Goal: Task Accomplishment & Management: Complete application form

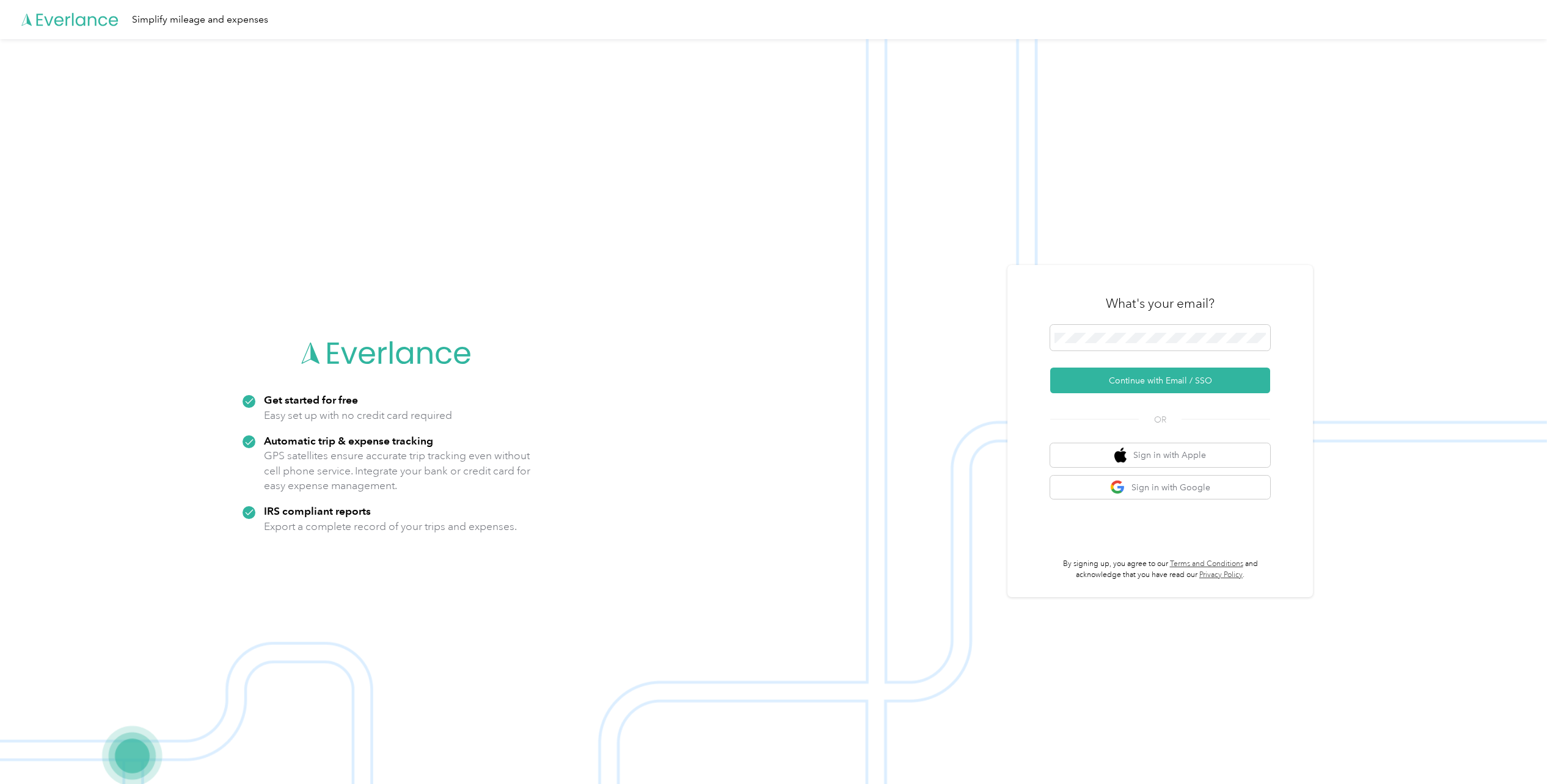
click at [1275, 420] on div "What's your email? Continue with Email / SSO OR Sign in with Apple Sign in with…" at bounding box center [1160, 431] width 306 height 332
click at [1175, 381] on button "Continue with Email / SSO" at bounding box center [1160, 381] width 220 height 26
click at [1264, 387] on button "Continue with Email / SSO" at bounding box center [1160, 381] width 220 height 26
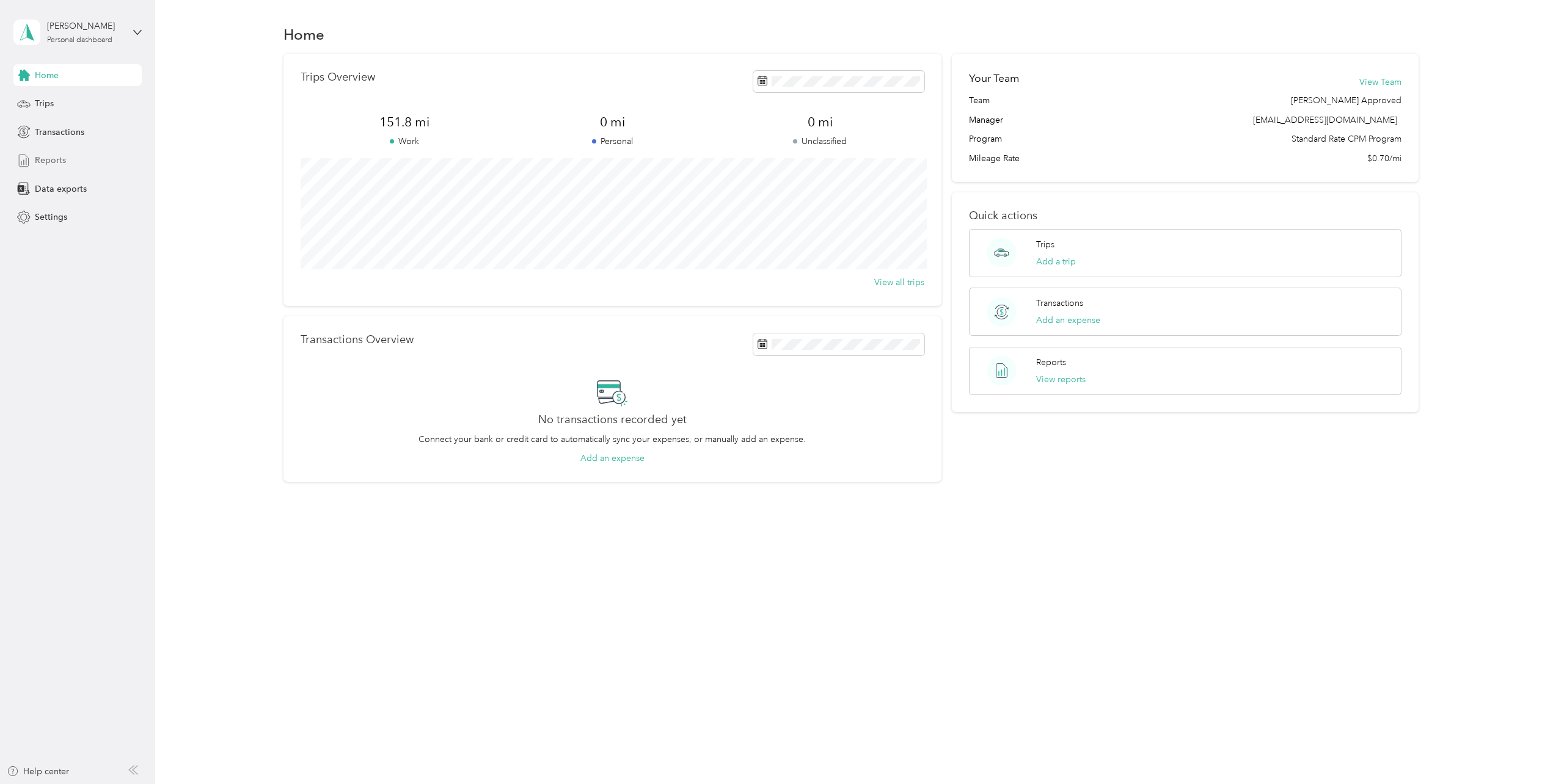
click at [56, 160] on span "Reports" at bounding box center [51, 160] width 32 height 13
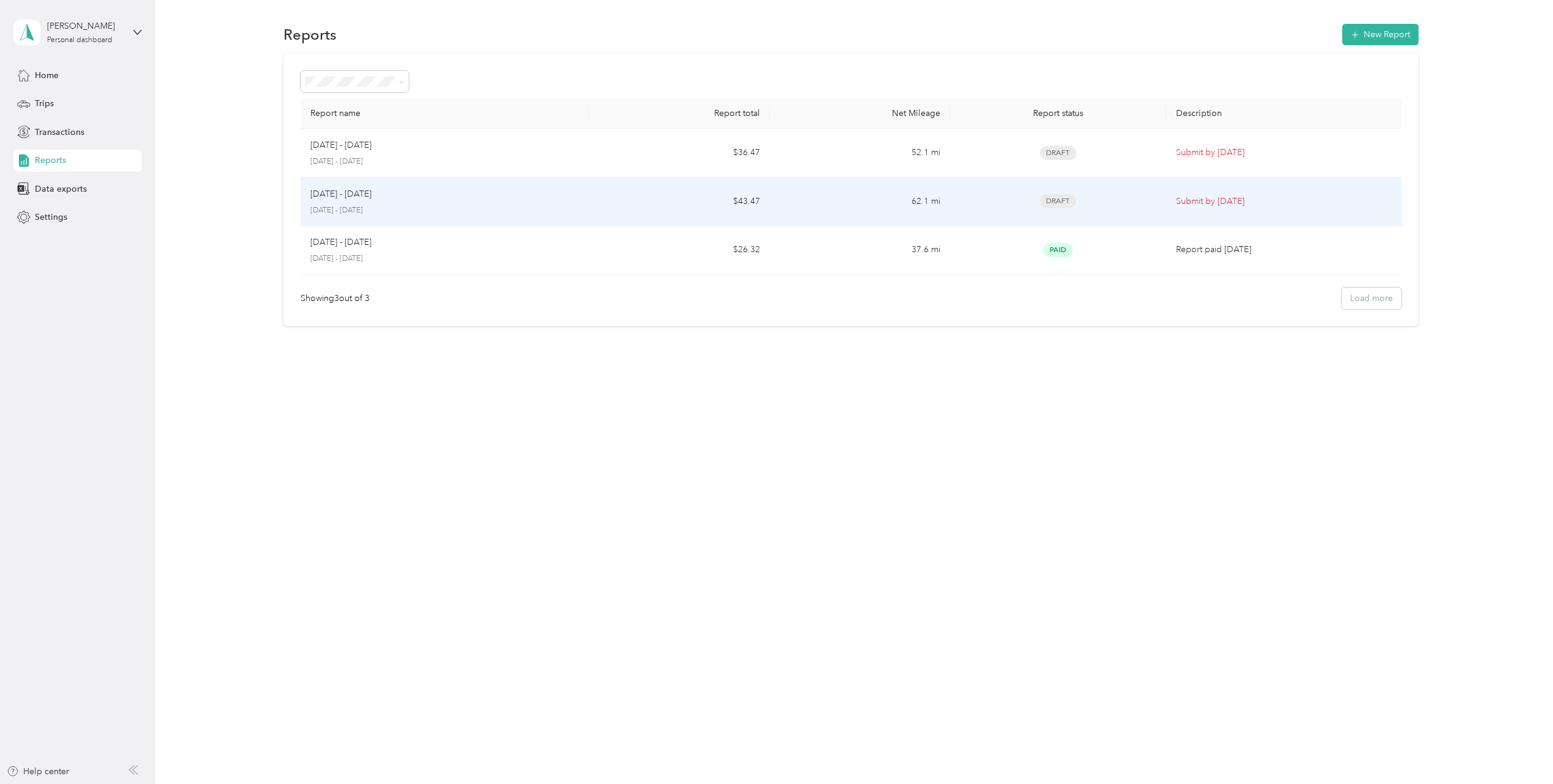
click at [1137, 194] on div "Draft" at bounding box center [1058, 201] width 197 height 14
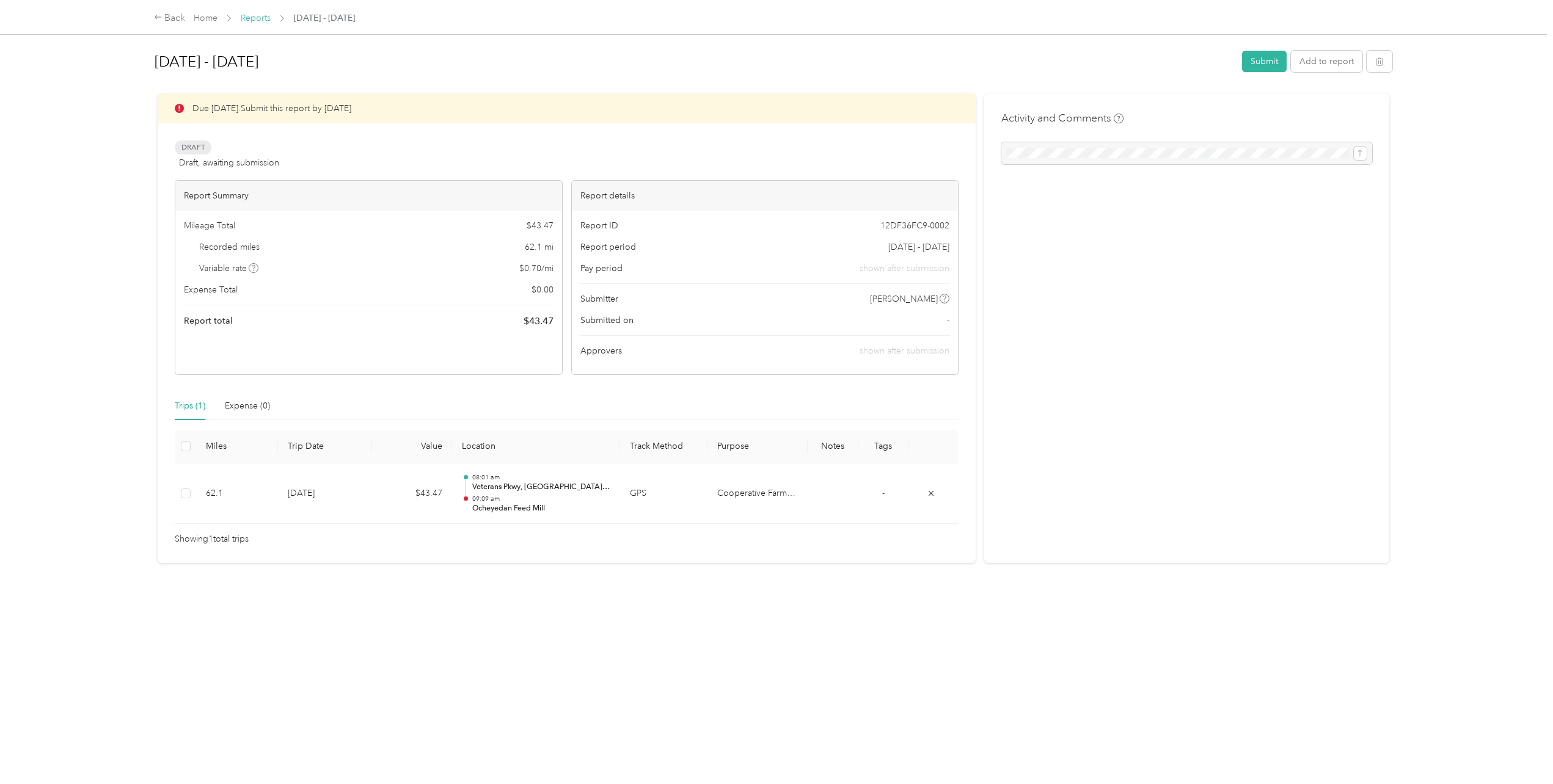
click at [263, 19] on link "Reports" at bounding box center [256, 18] width 30 height 11
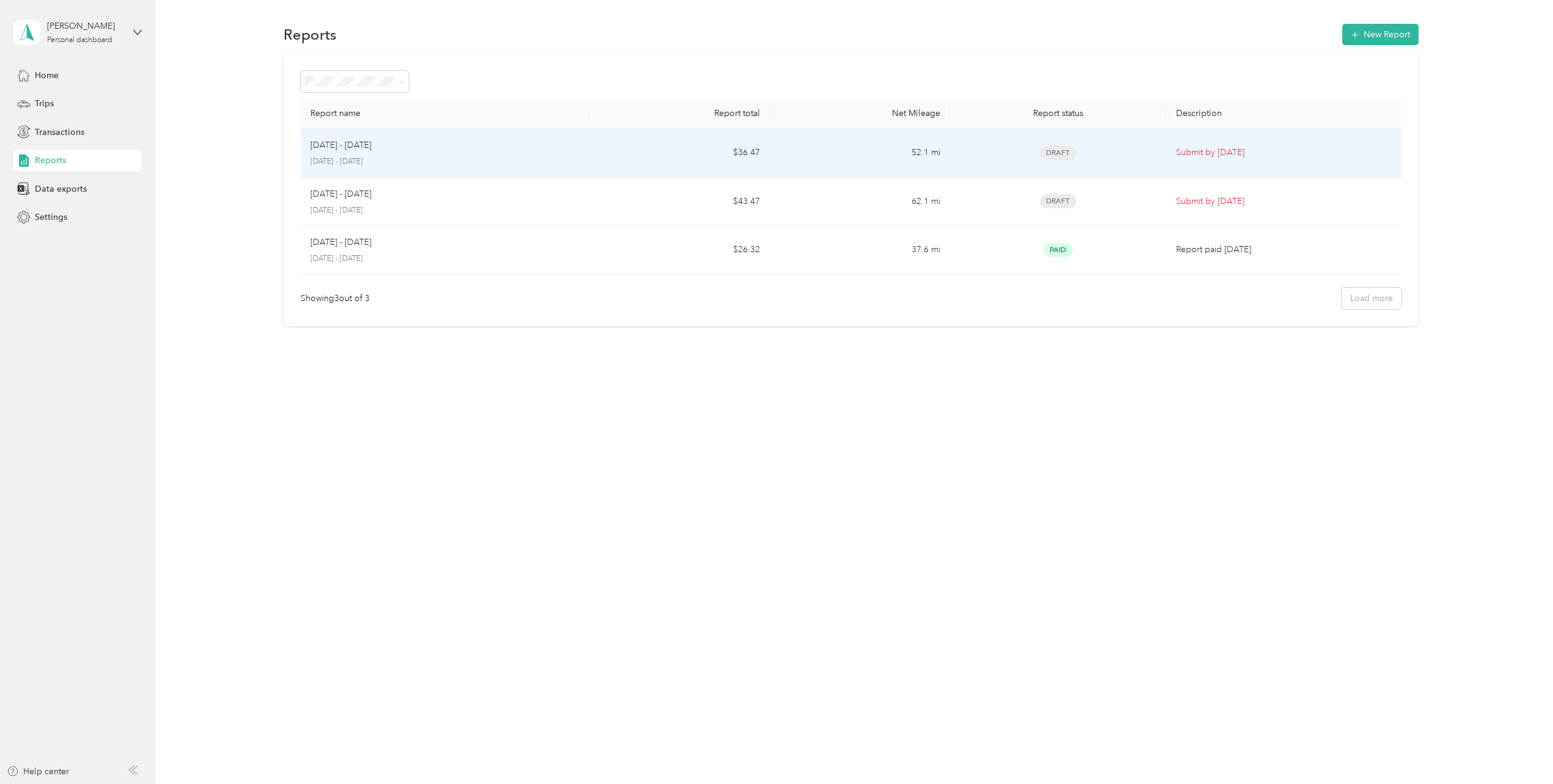
click at [987, 165] on td "Draft" at bounding box center [1058, 153] width 216 height 49
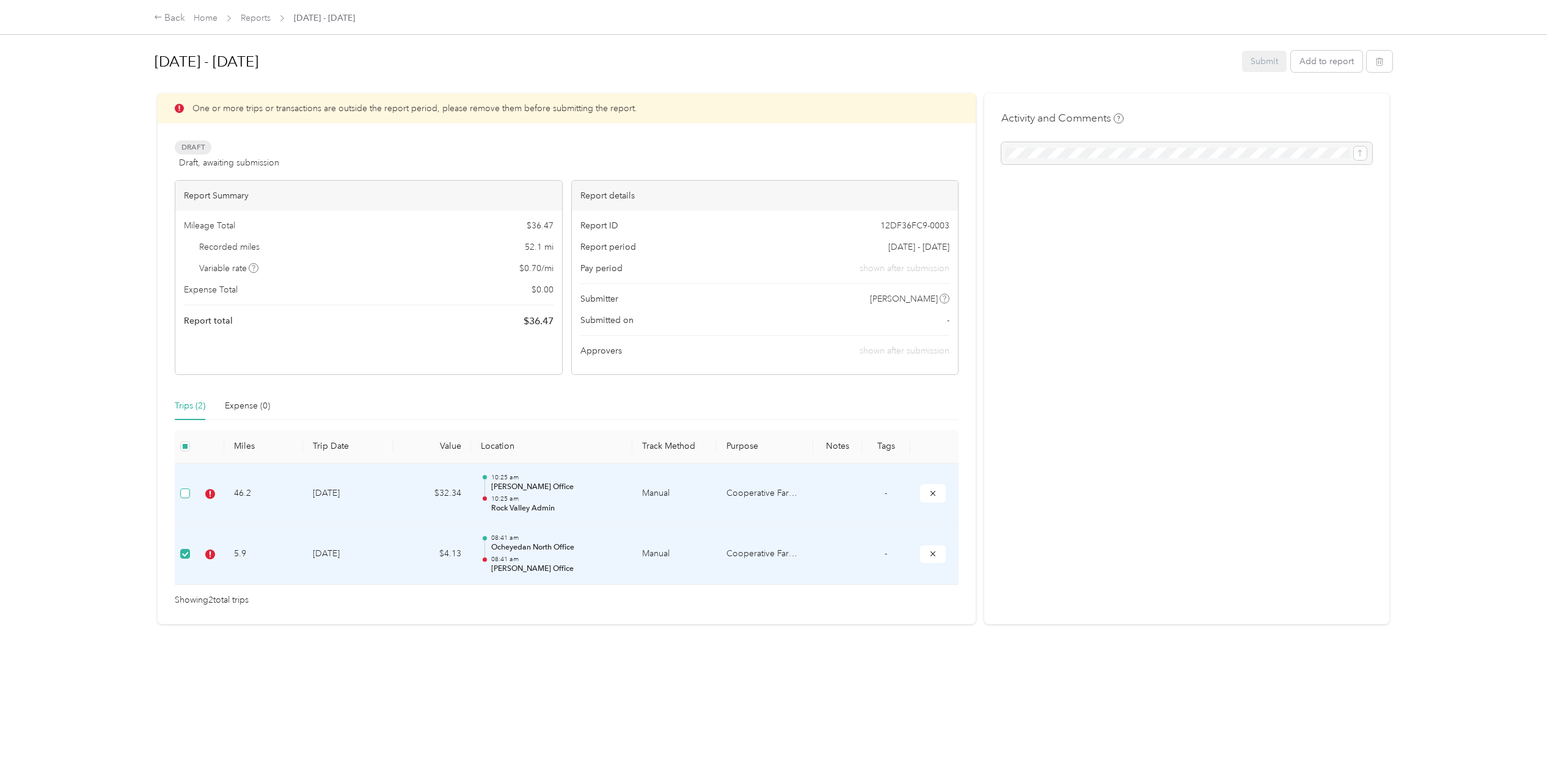
click at [189, 499] on label at bounding box center [185, 493] width 10 height 14
click at [377, 143] on div "Draft Draft, awaiting submission View activity & comments" at bounding box center [566, 155] width 784 height 29
click at [253, 20] on link "Reports" at bounding box center [256, 18] width 30 height 11
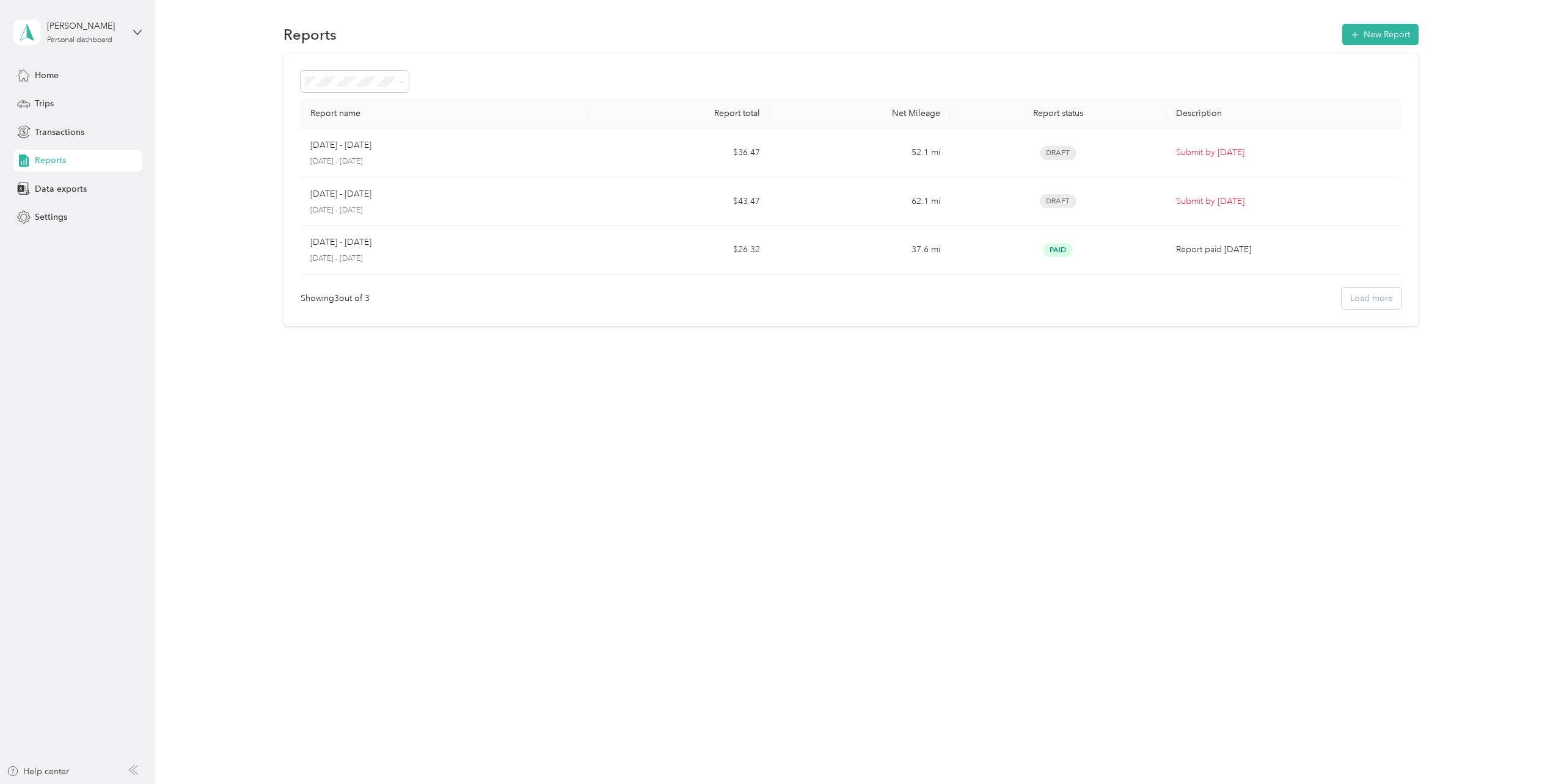
click at [82, 163] on div "Reports" at bounding box center [77, 160] width 128 height 22
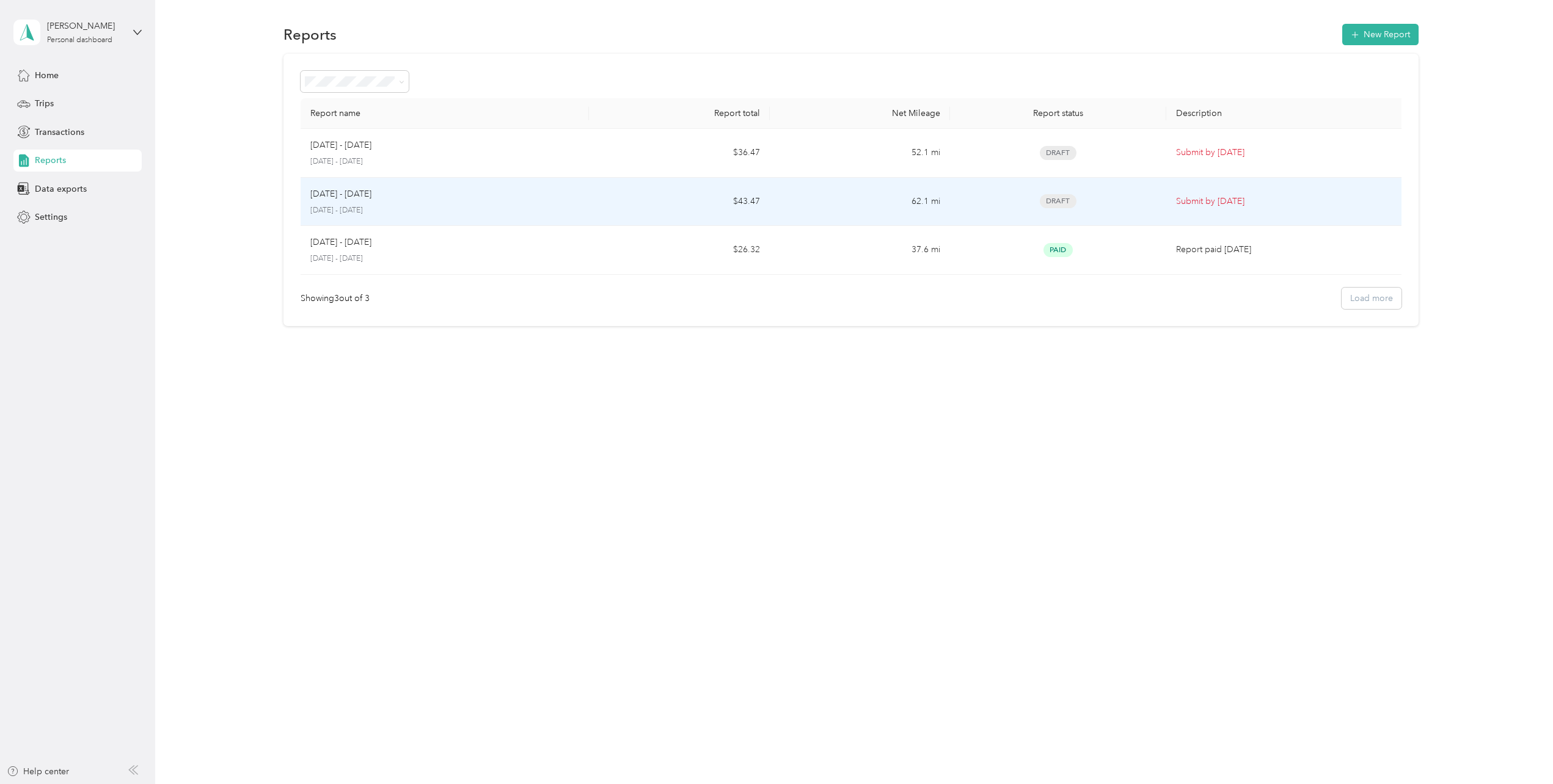
click at [1137, 201] on div "Draft" at bounding box center [1058, 201] width 197 height 14
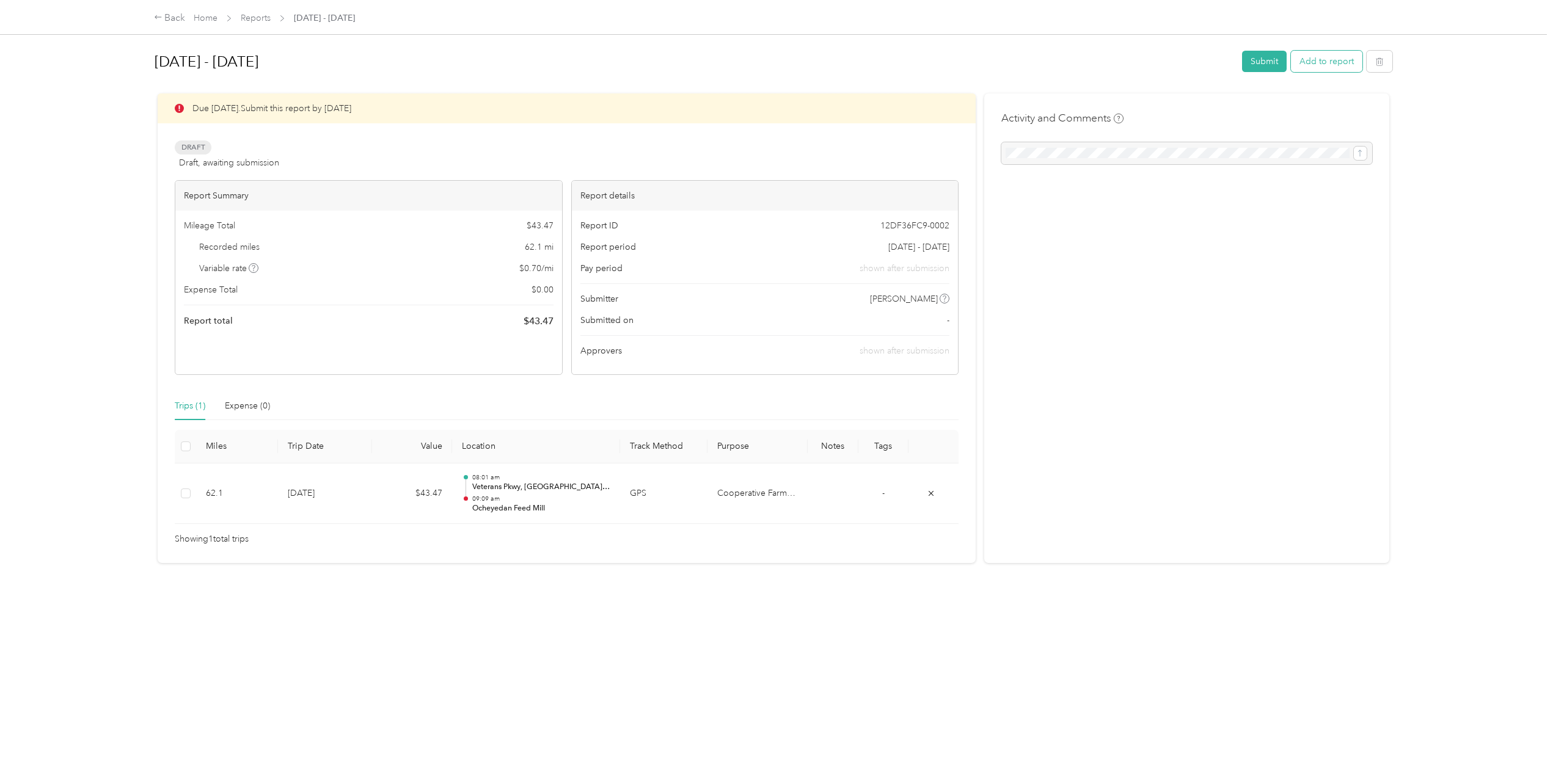
click at [1335, 63] on button "Add to report" at bounding box center [1327, 62] width 72 height 21
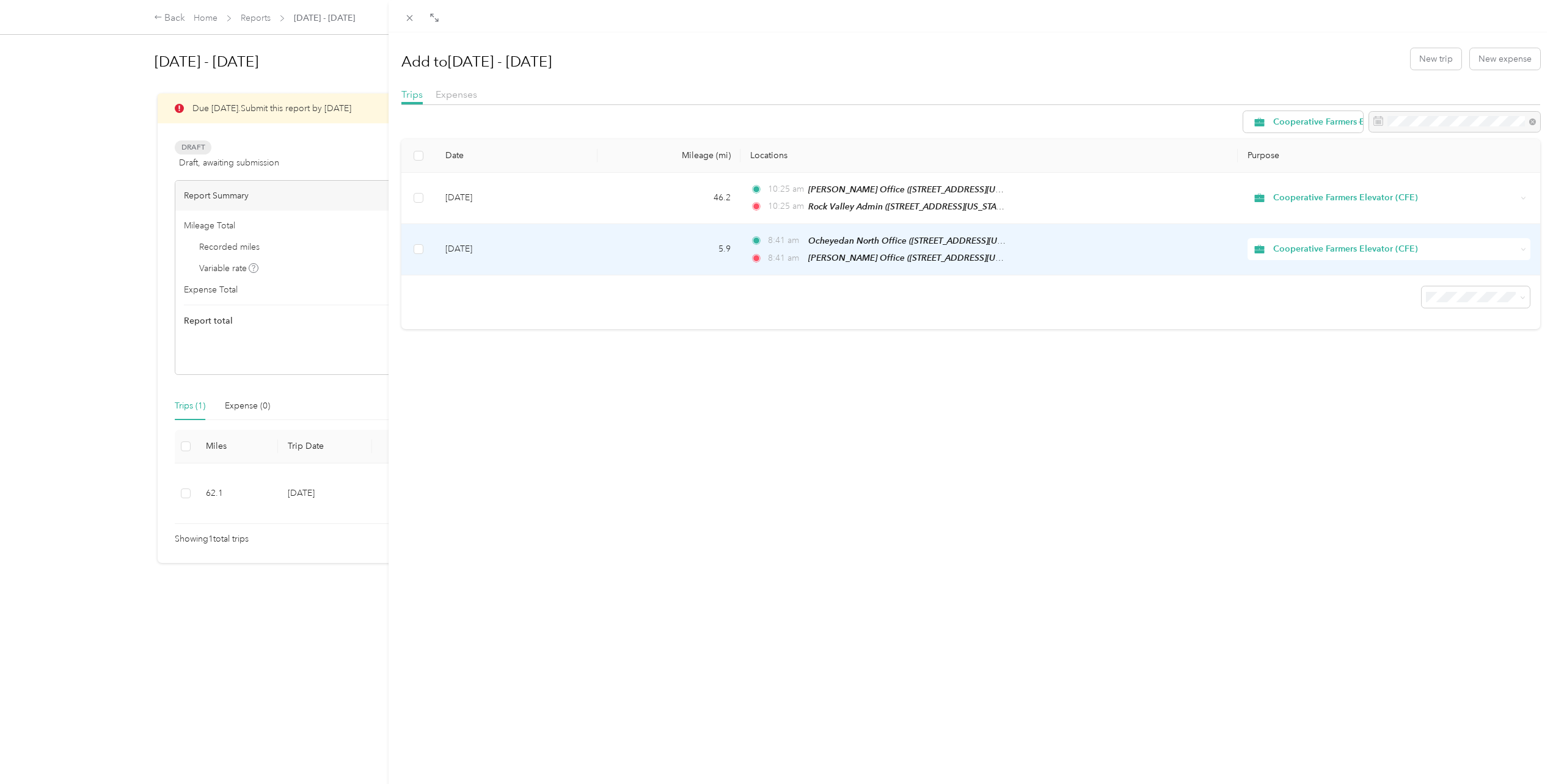
click at [485, 243] on td "[DATE]" at bounding box center [516, 250] width 162 height 52
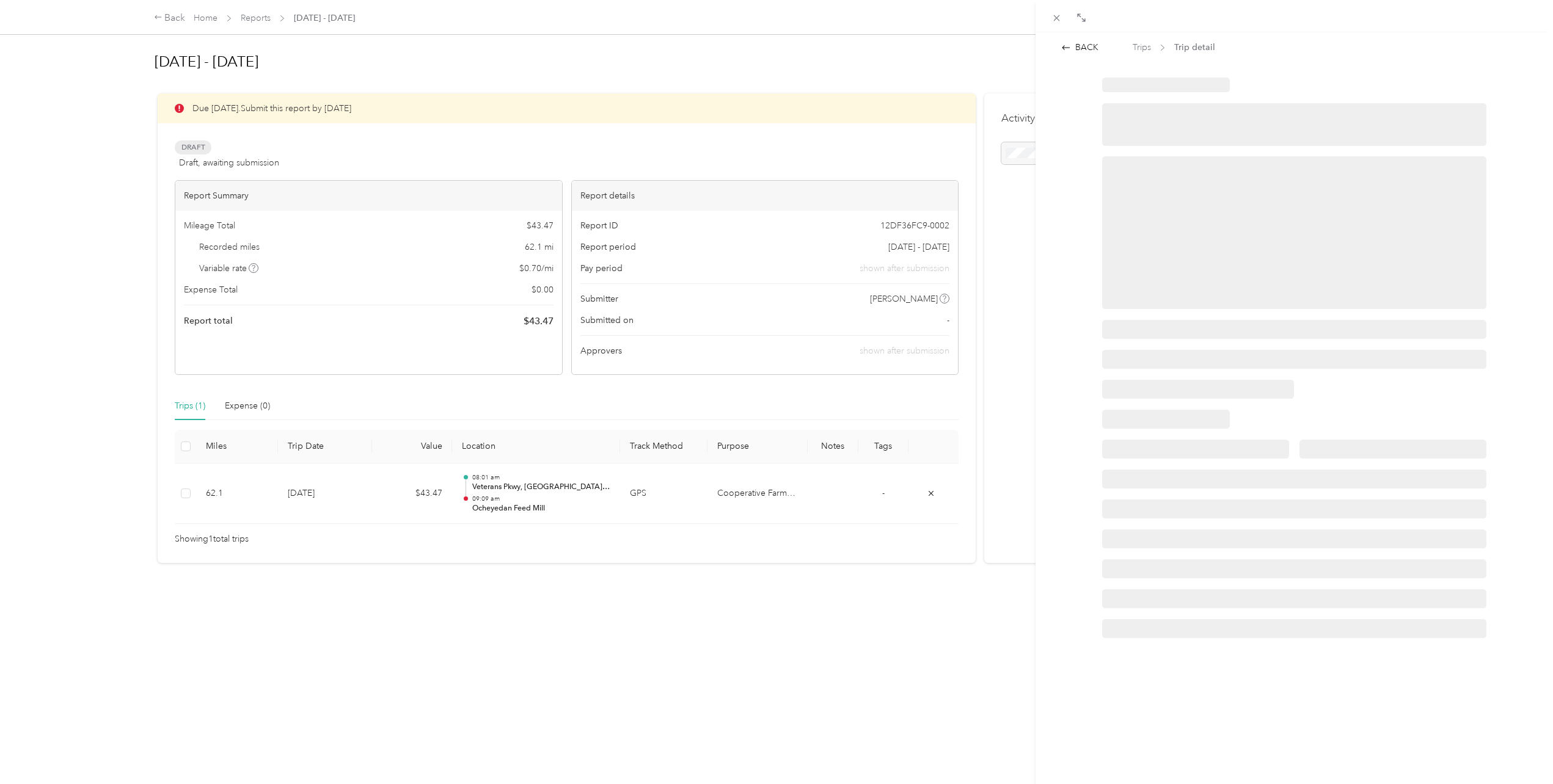
click at [1088, 39] on div "BACK Trips Trip detail" at bounding box center [1294, 424] width 518 height 784
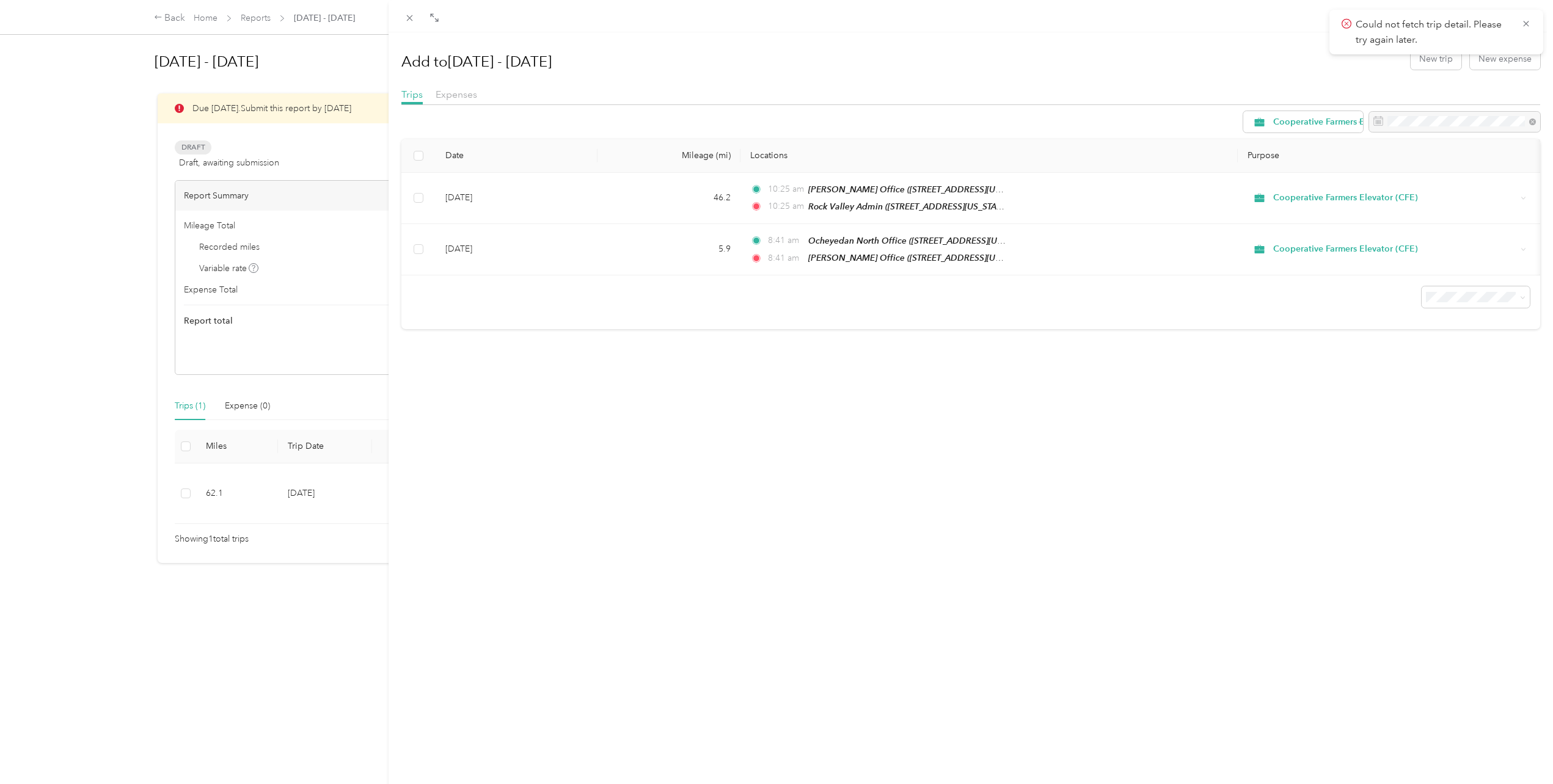
click at [1088, 39] on div "Add to Aug 1 - 31, 2025 New trip New expense Trips Expenses Cooperative Farmers…" at bounding box center [971, 424] width 1165 height 784
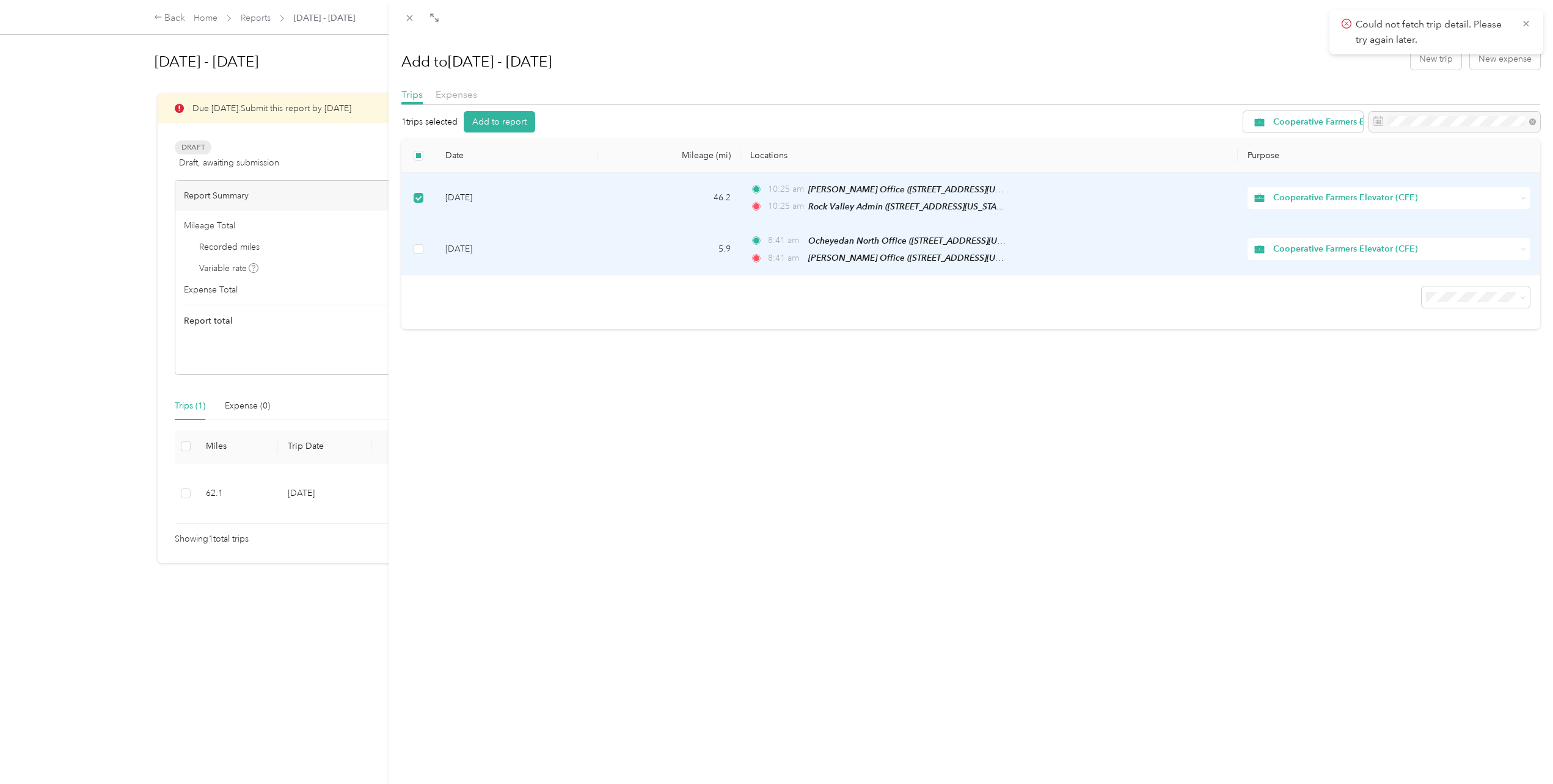
click at [418, 236] on td at bounding box center [419, 250] width 35 height 52
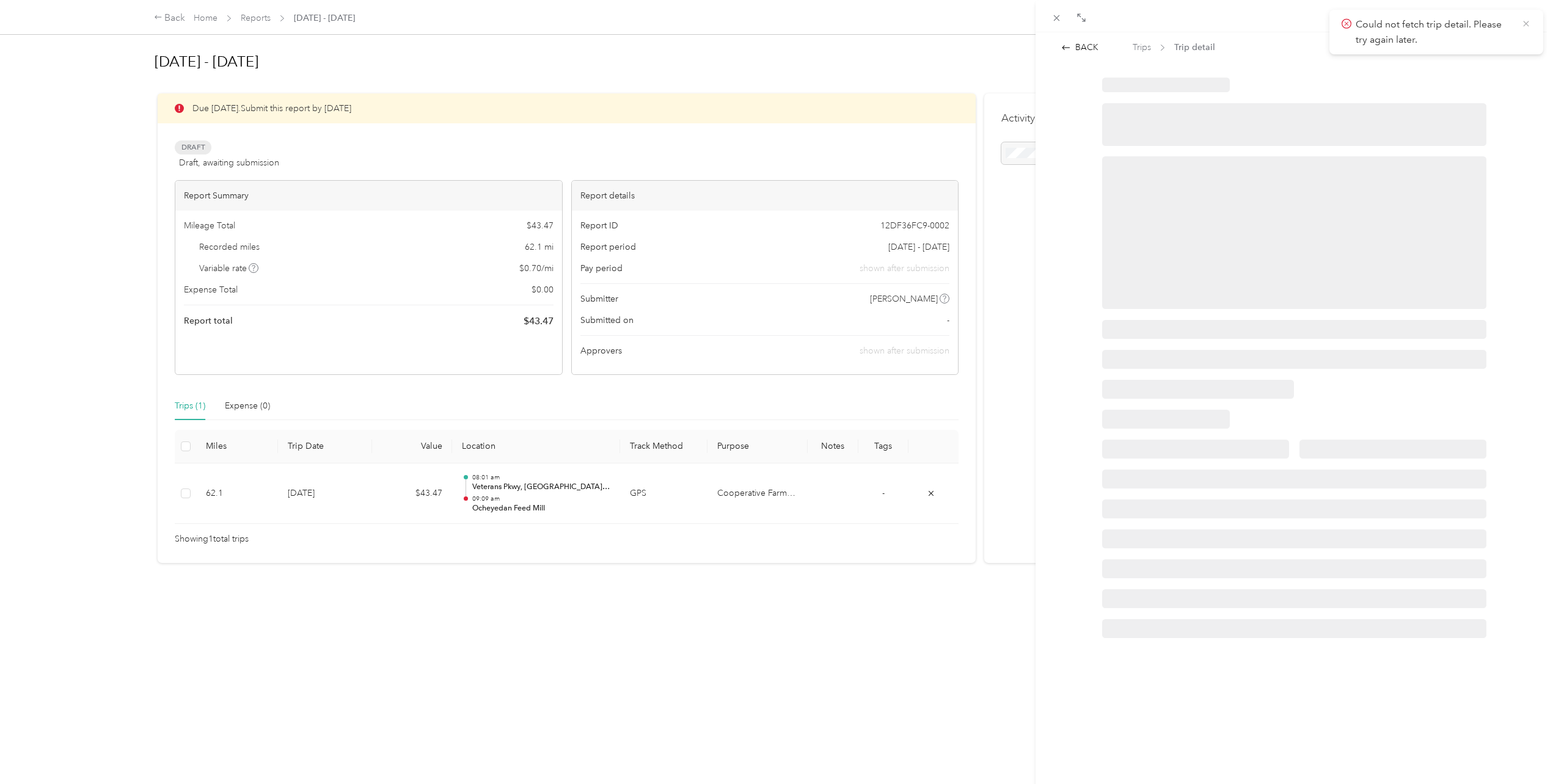
click at [1521, 24] on icon at bounding box center [1526, 24] width 10 height 11
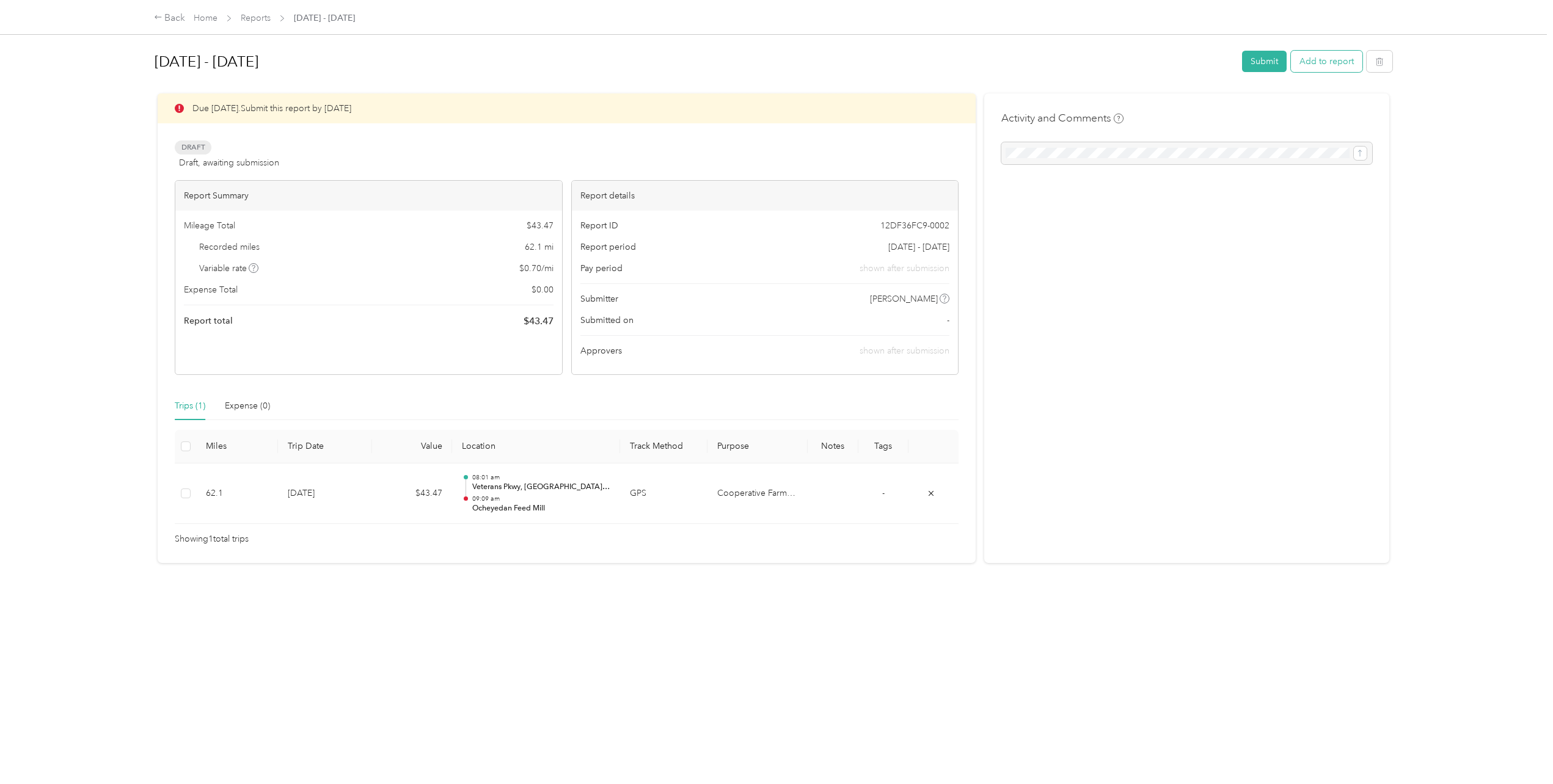
click at [1332, 67] on button "Add to report" at bounding box center [1327, 62] width 72 height 21
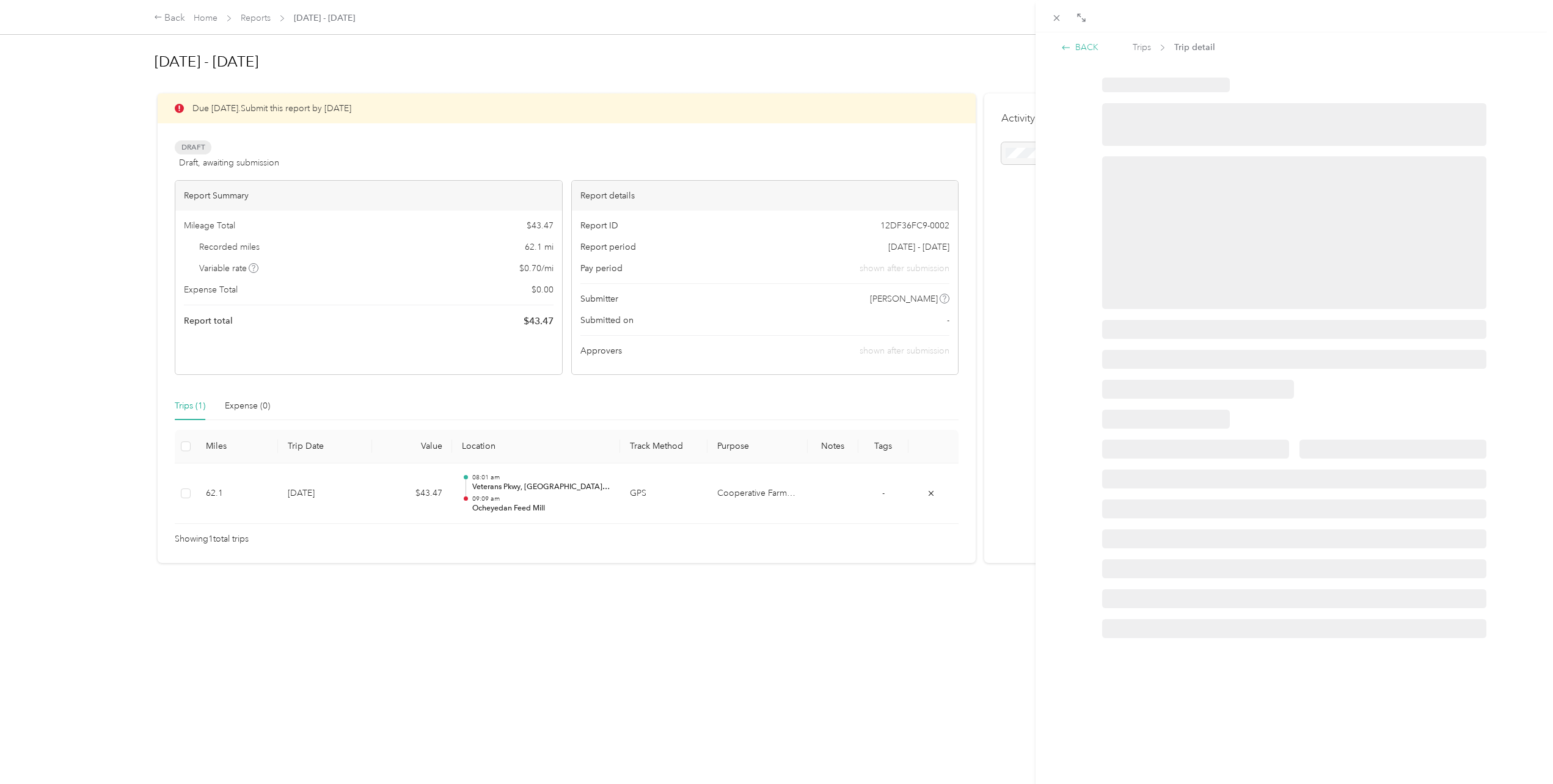
click at [1080, 47] on div "BACK" at bounding box center [1080, 47] width 37 height 13
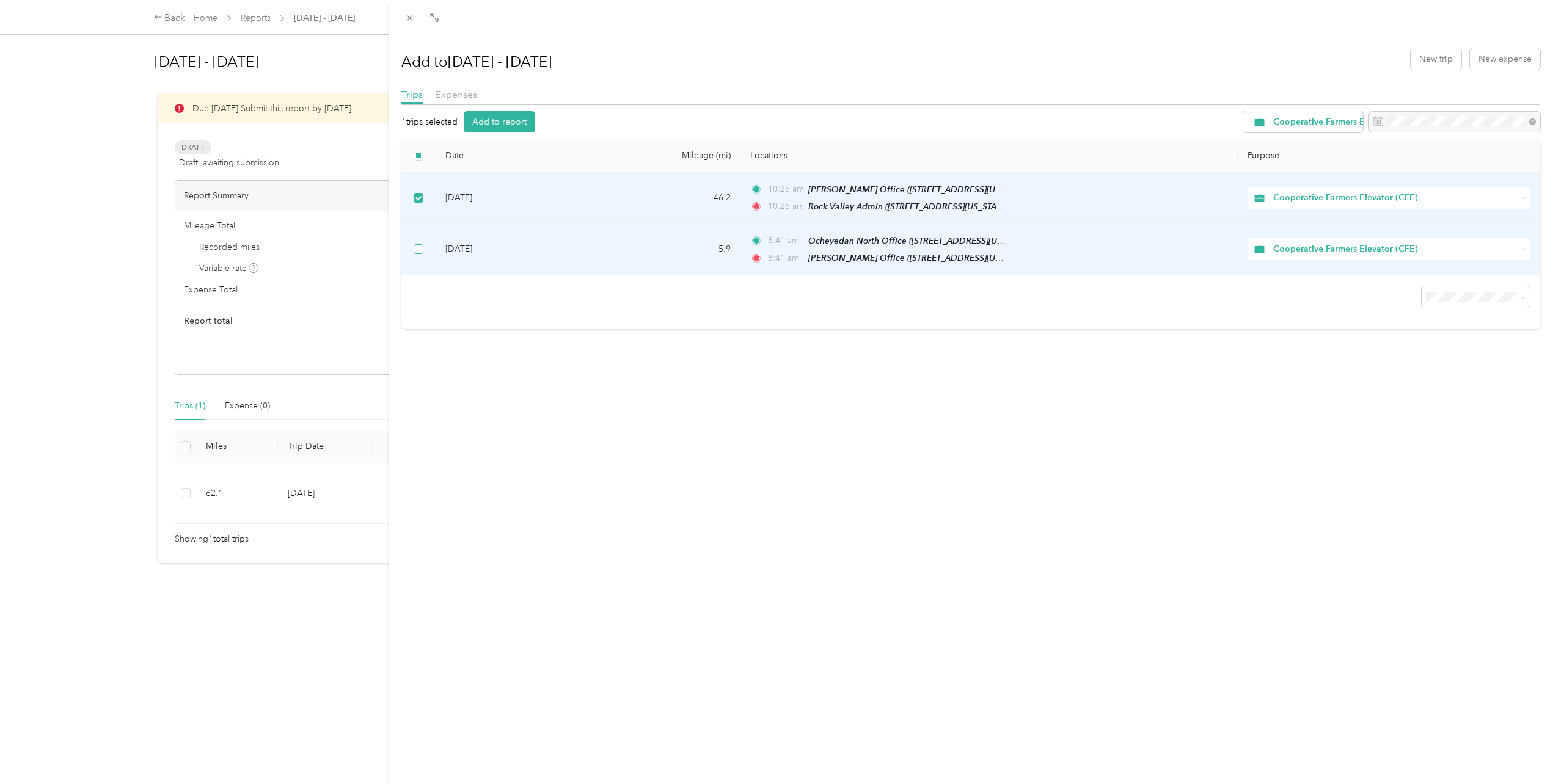
click at [418, 243] on label at bounding box center [419, 249] width 10 height 14
click at [501, 122] on button "Add to report" at bounding box center [500, 122] width 72 height 21
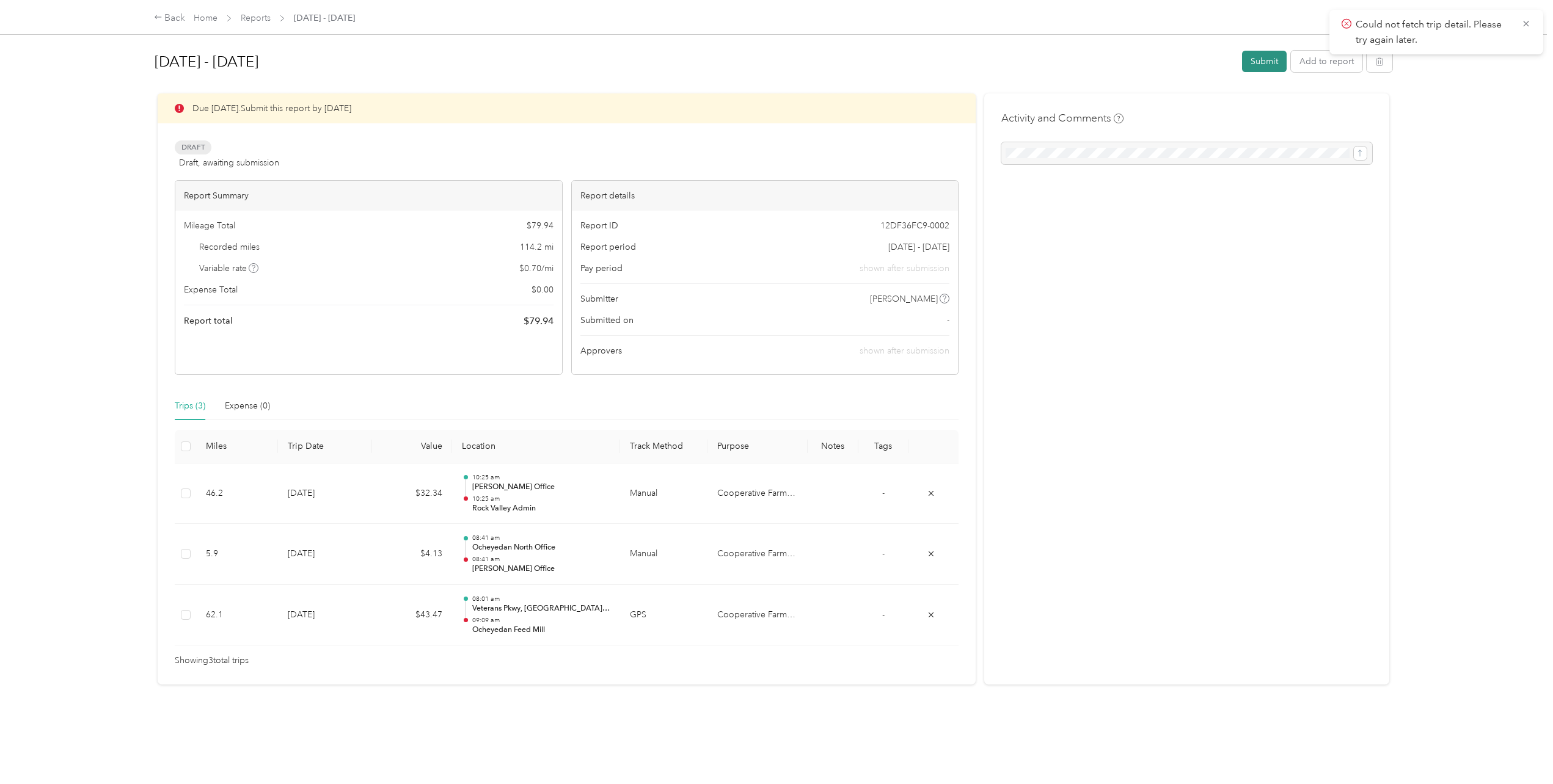
click at [1250, 64] on button "Submit" at bounding box center [1264, 62] width 44 height 21
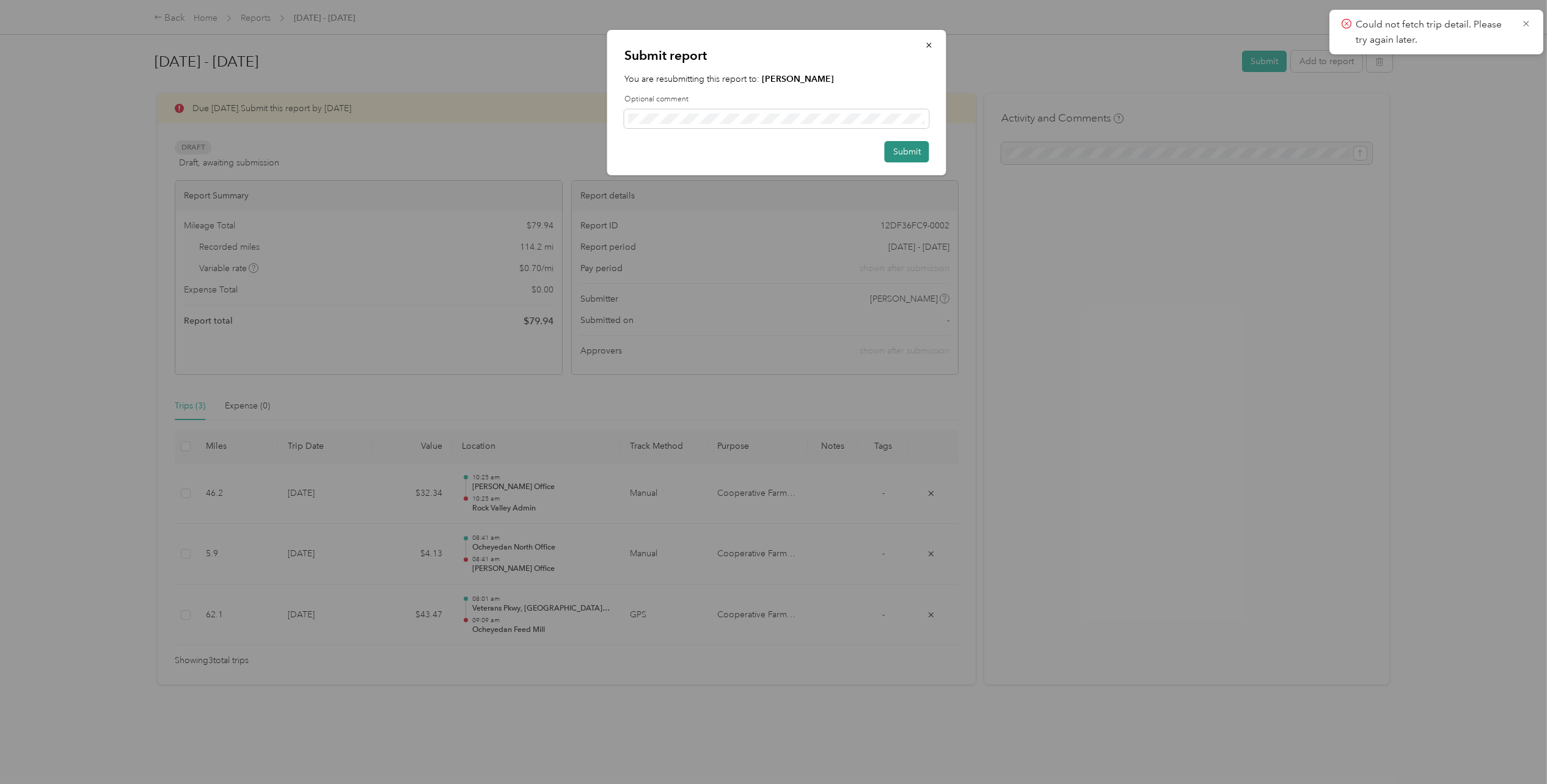
click at [911, 151] on button "Submit" at bounding box center [906, 152] width 44 height 21
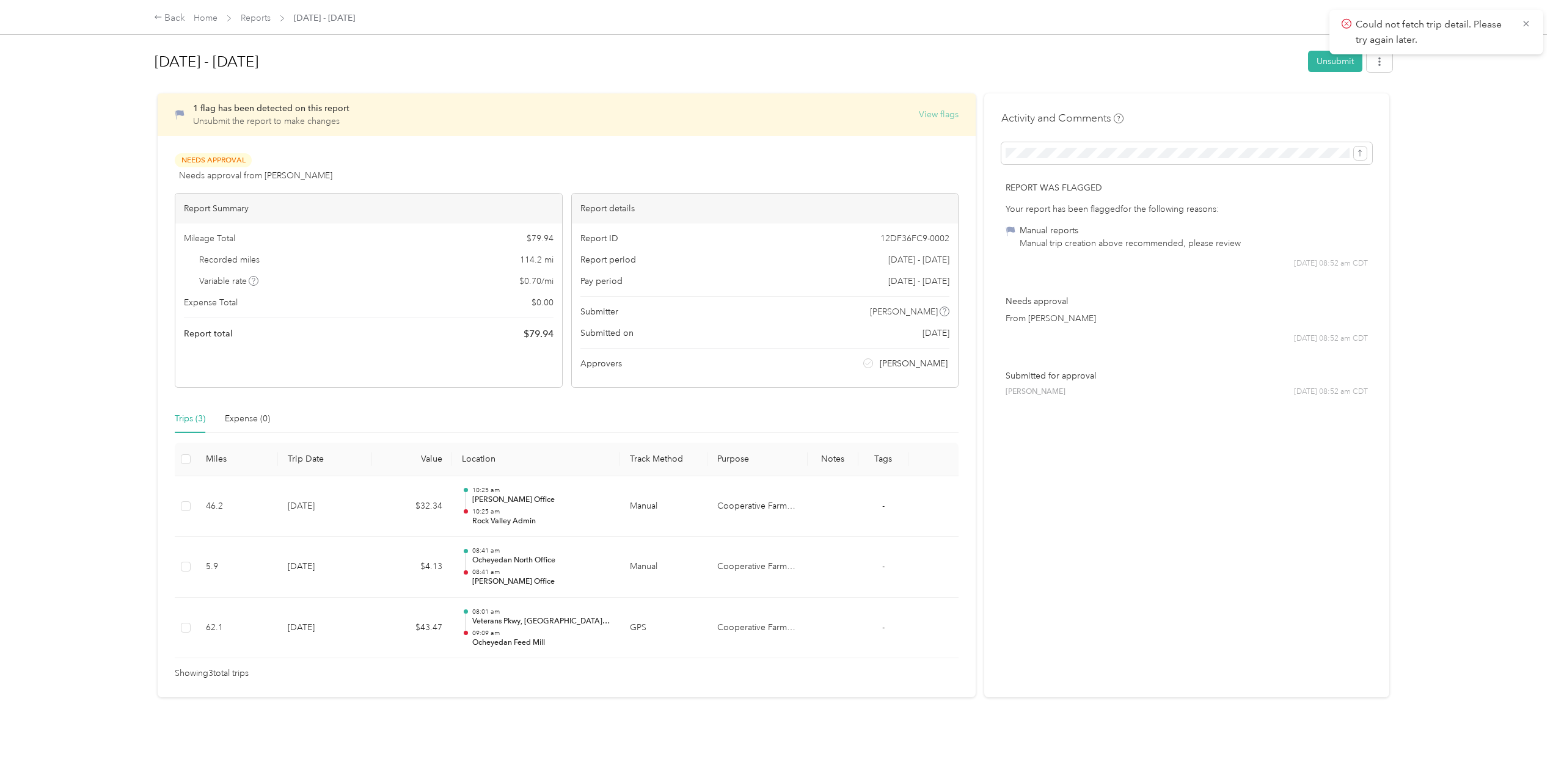
click at [919, 117] on button "View flags" at bounding box center [938, 115] width 39 height 13
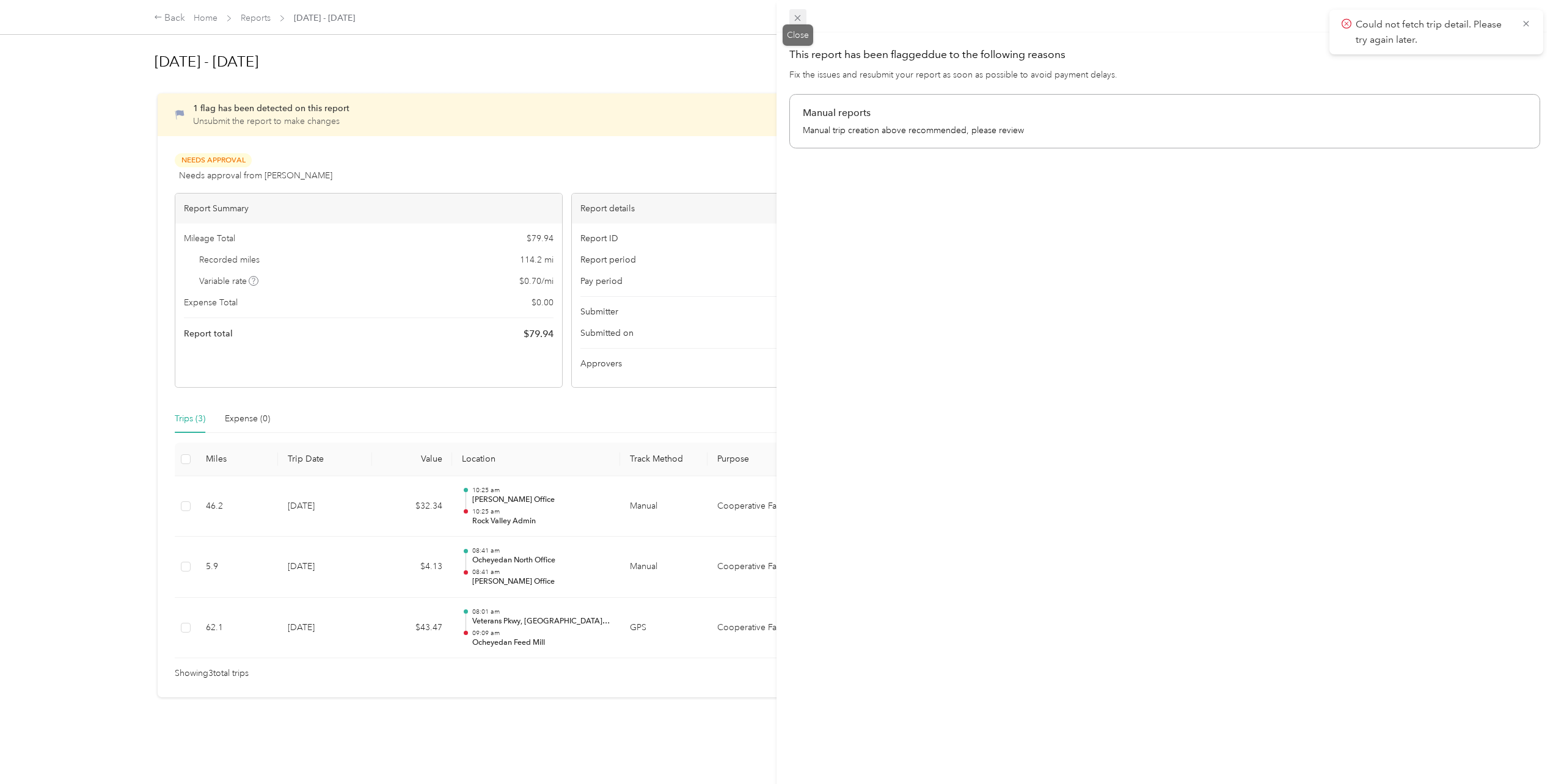
click at [797, 19] on icon at bounding box center [798, 18] width 6 height 6
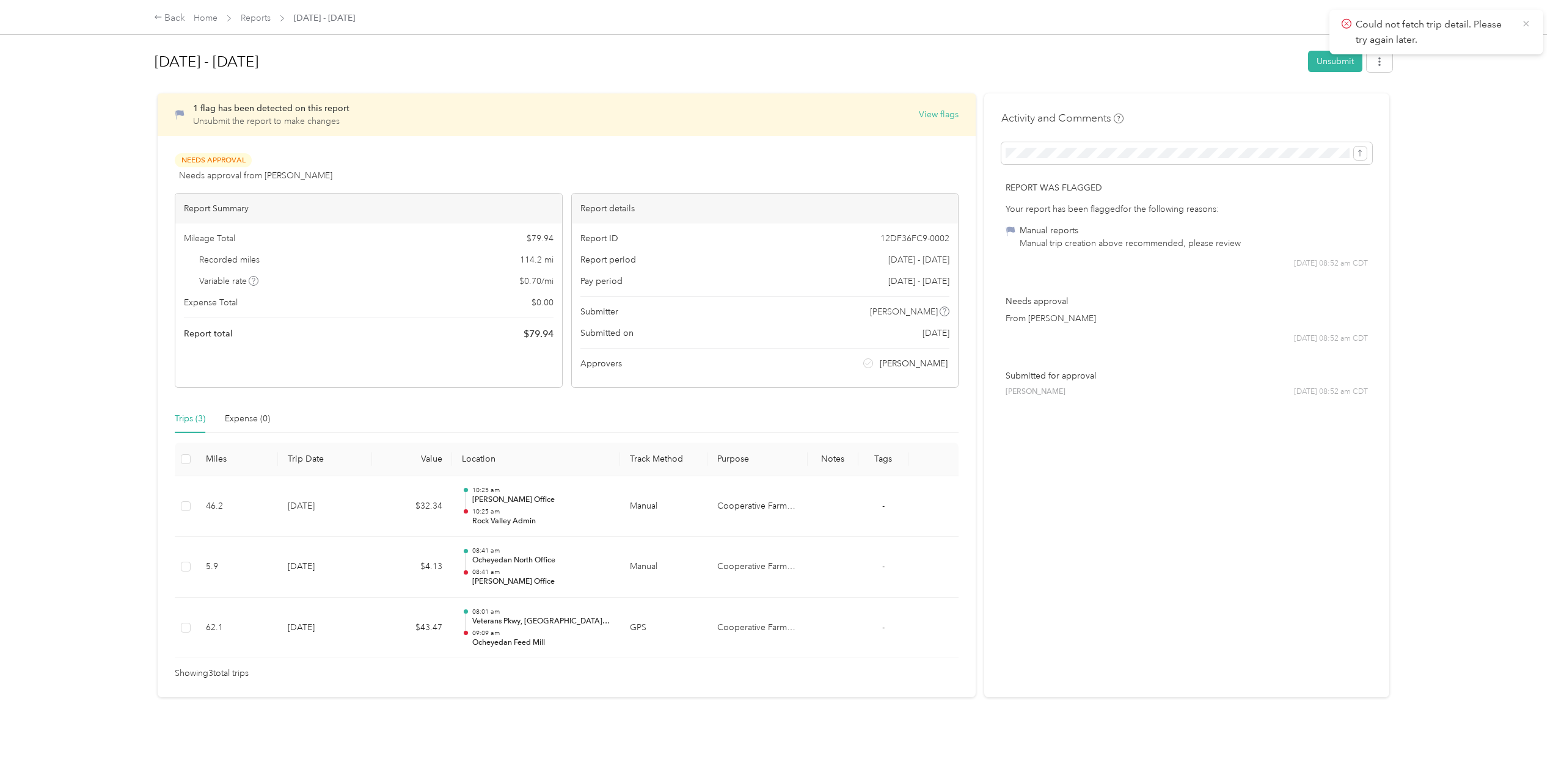
click at [1524, 23] on icon at bounding box center [1526, 24] width 10 height 11
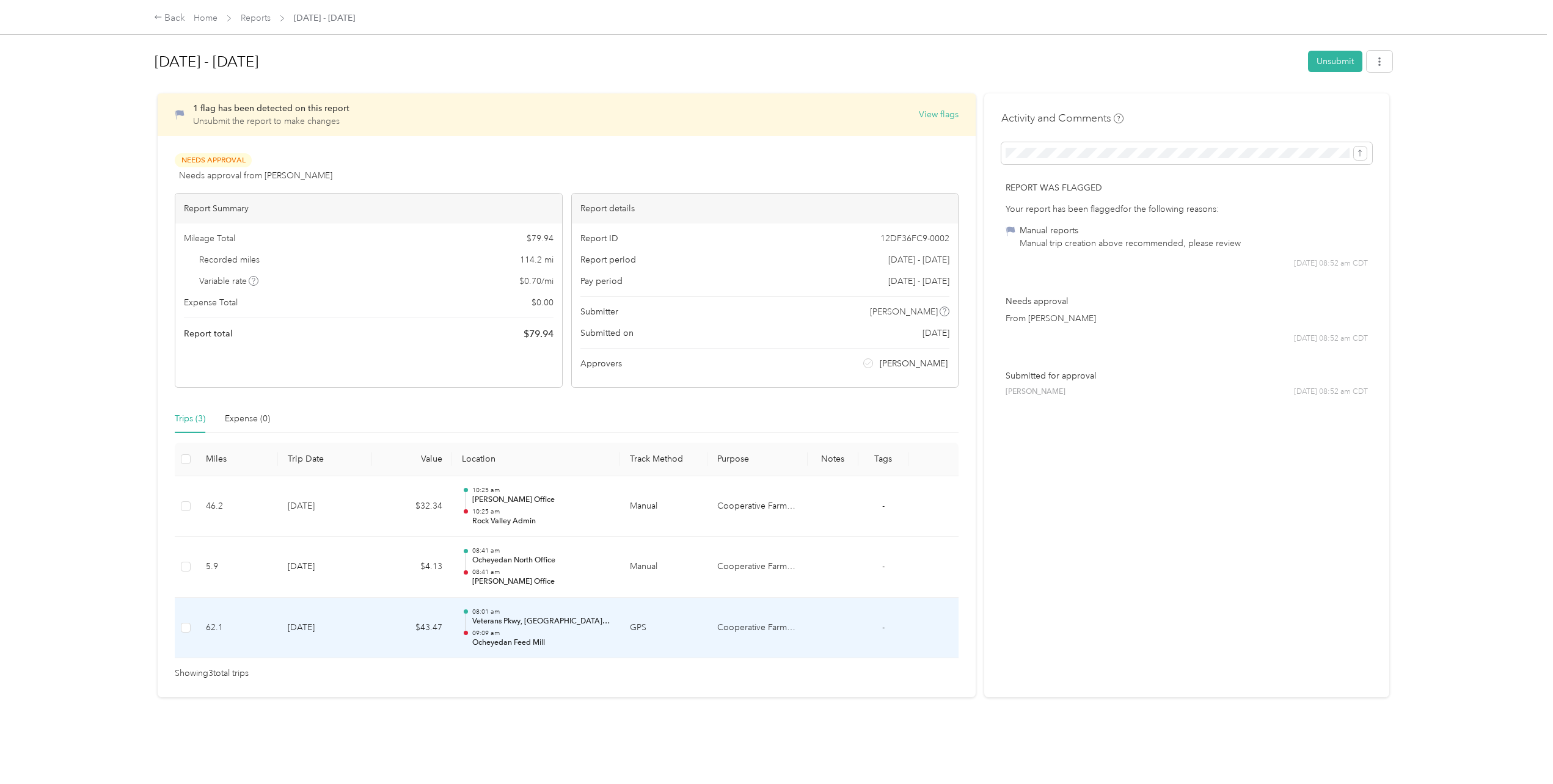
click at [318, 631] on td "[DATE]" at bounding box center [324, 628] width 94 height 61
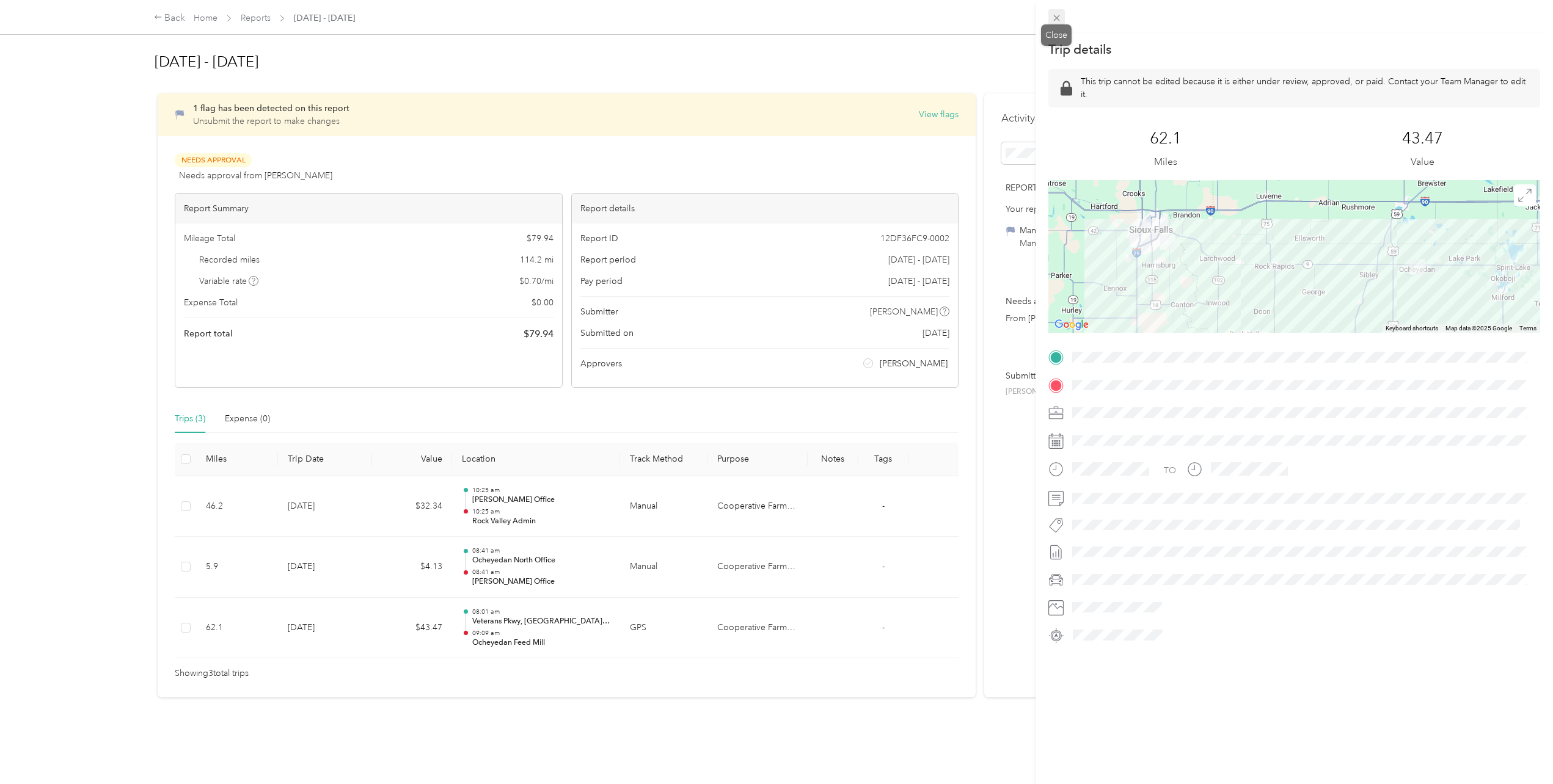
click at [1056, 15] on icon at bounding box center [1056, 18] width 11 height 11
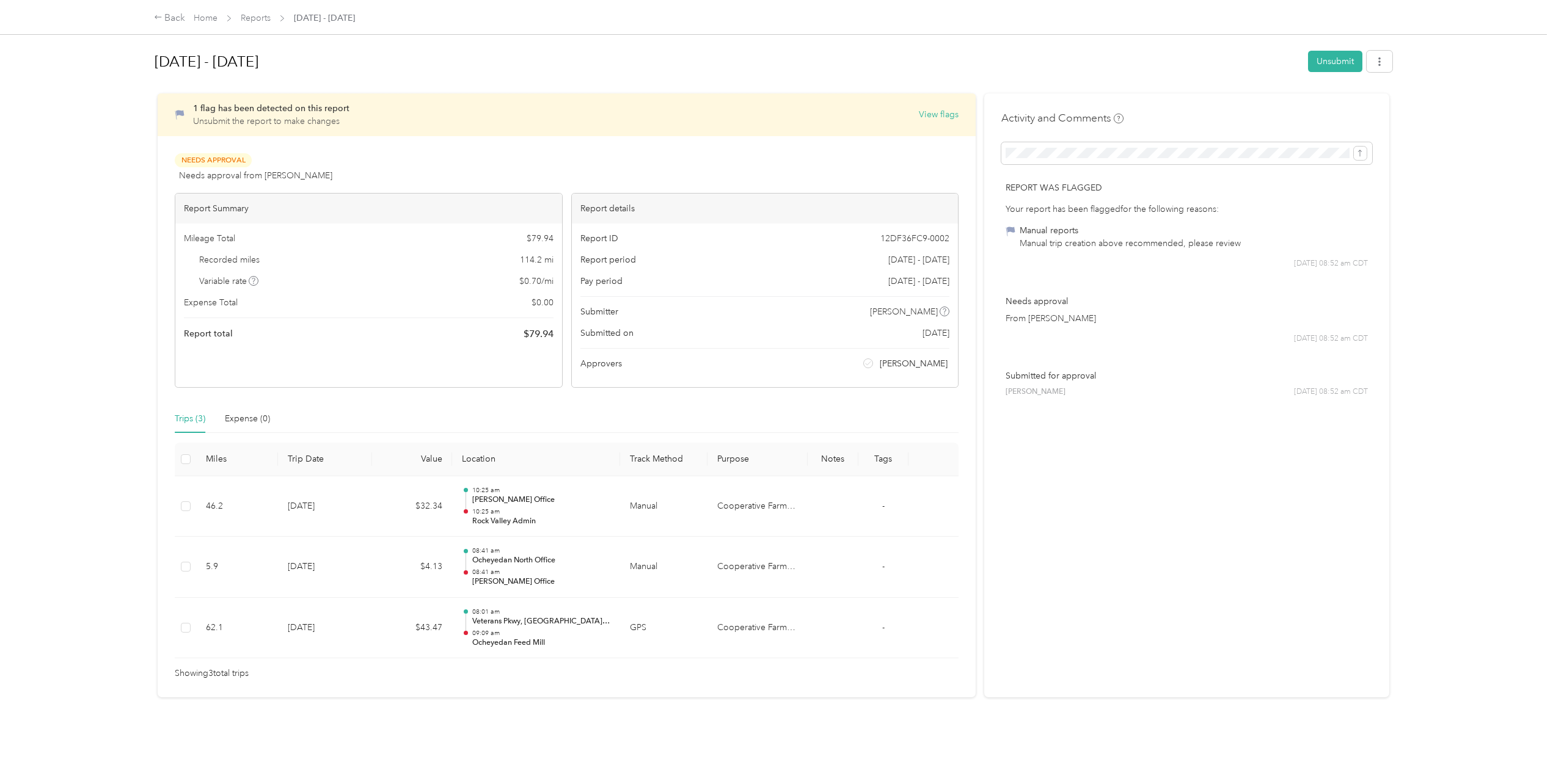
drag, startPoint x: 570, startPoint y: 0, endPoint x: 861, endPoint y: 61, distance: 297.3
click at [861, 61] on h1 "[DATE] - [DATE]" at bounding box center [727, 62] width 1145 height 29
click at [211, 14] on link "Home" at bounding box center [205, 18] width 24 height 11
